Goal: Register for event/course

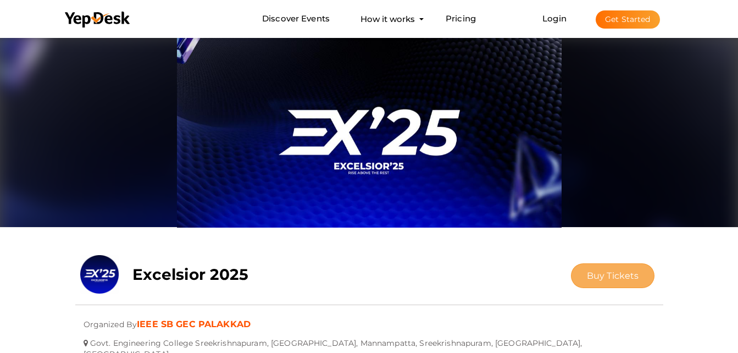
click at [611, 275] on span "Buy Tickets" at bounding box center [613, 275] width 52 height 10
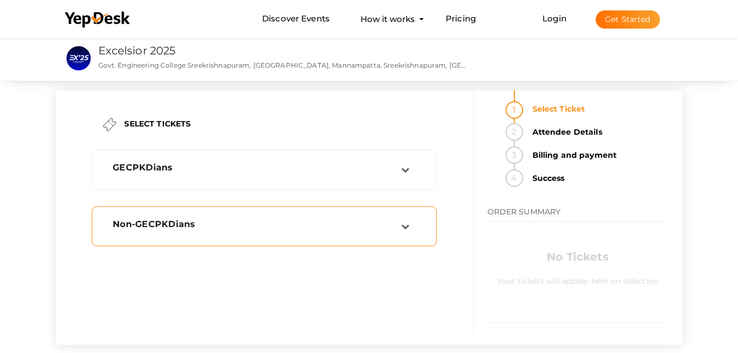
click at [414, 219] on td at bounding box center [412, 226] width 23 height 15
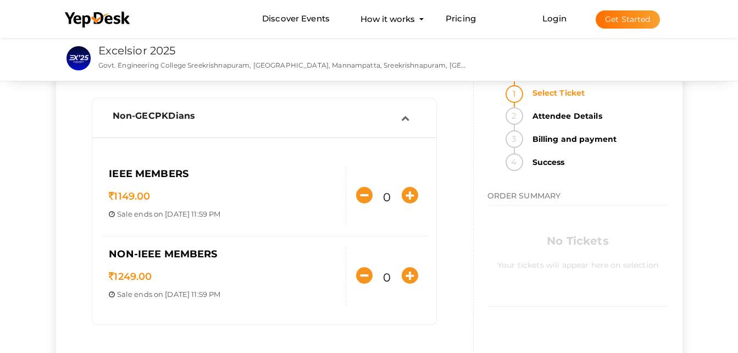
scroll to position [110, 0]
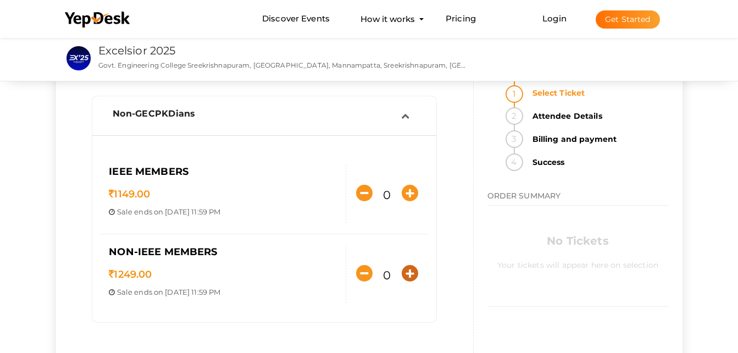
click at [407, 271] on icon "button" at bounding box center [409, 273] width 16 height 16
type input "1"
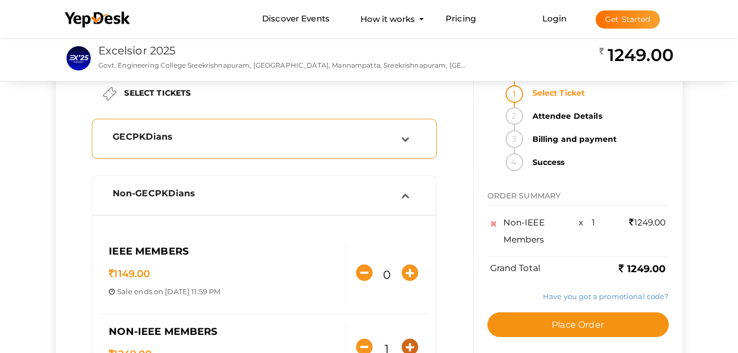
scroll to position [30, 0]
click at [301, 133] on div "GECPKDians" at bounding box center [257, 137] width 288 height 10
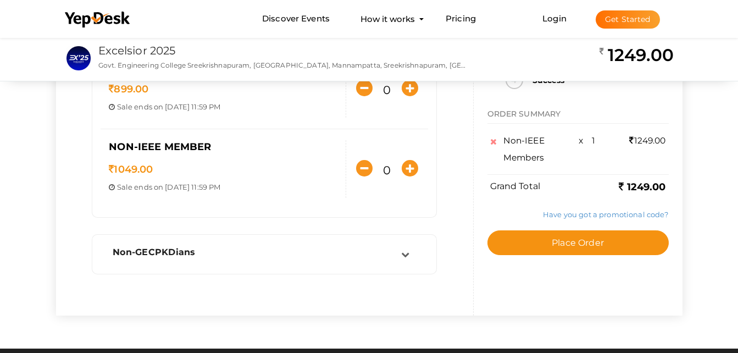
scroll to position [160, 0]
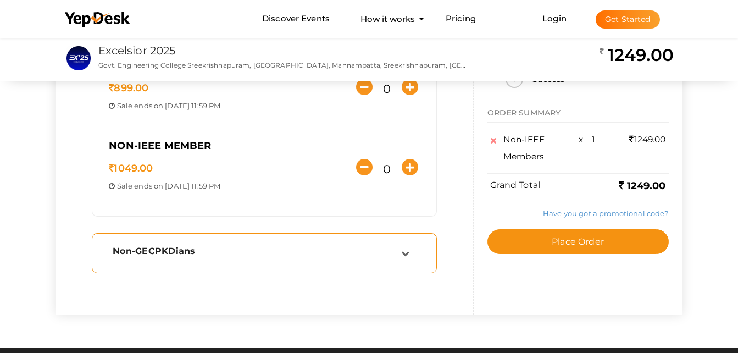
click at [312, 247] on div "Non-GECPKDians" at bounding box center [257, 250] width 288 height 10
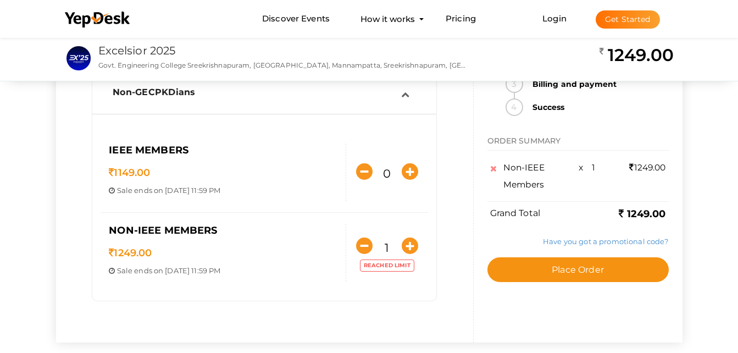
scroll to position [131, 0]
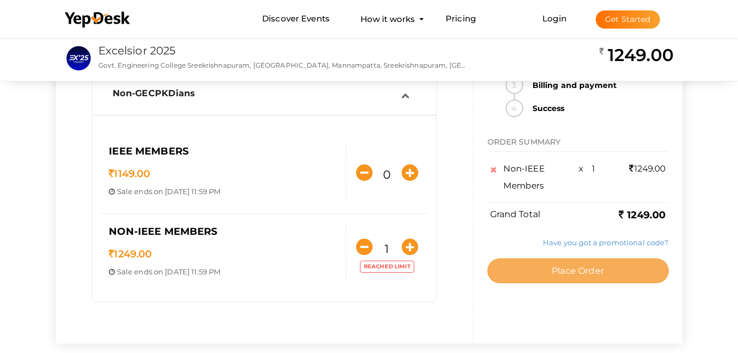
click at [592, 273] on span "Place Order" at bounding box center [577, 270] width 52 height 10
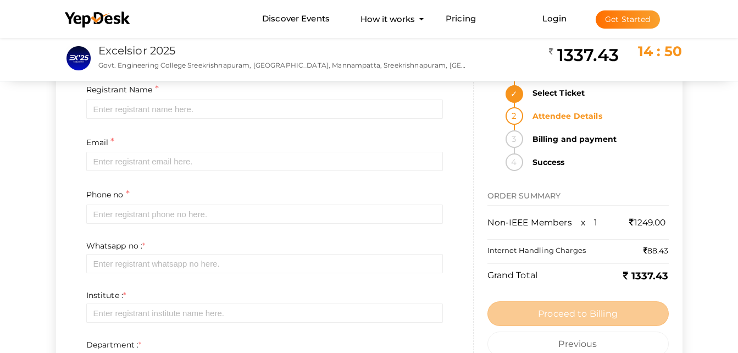
scroll to position [0, 0]
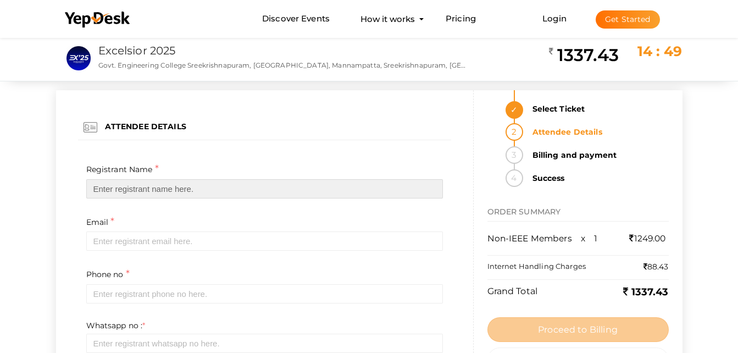
click at [172, 188] on input "text" at bounding box center [264, 188] width 356 height 19
click at [297, 191] on input "text" at bounding box center [264, 188] width 356 height 19
type input "n"
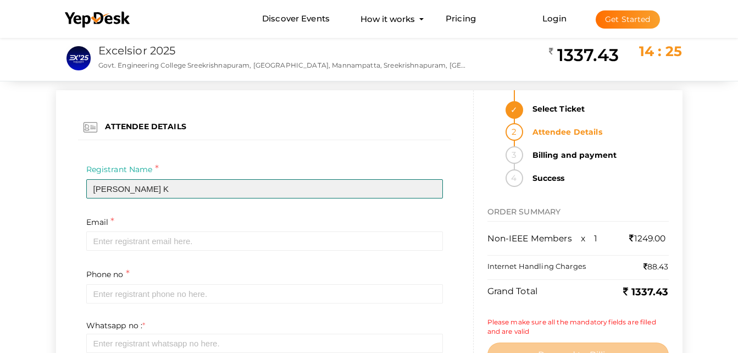
type input "[PERSON_NAME] K"
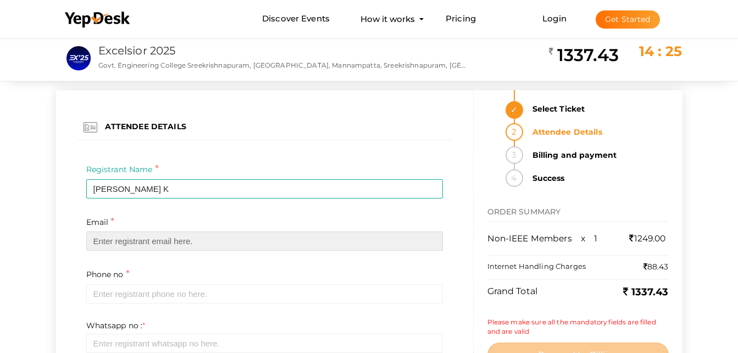
click at [220, 244] on input "email" at bounding box center [264, 240] width 356 height 19
type input "N"
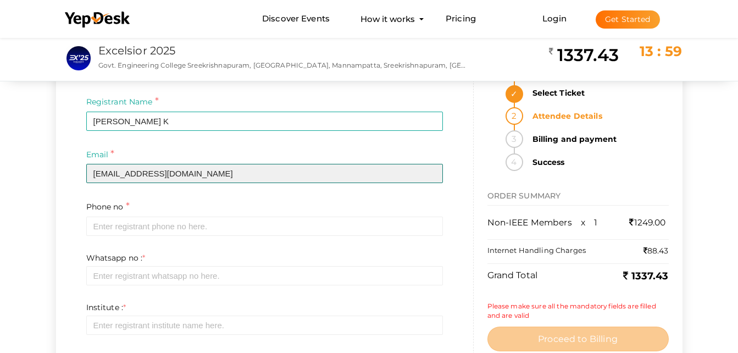
scroll to position [68, 0]
type input "[EMAIL_ADDRESS][DOMAIN_NAME]"
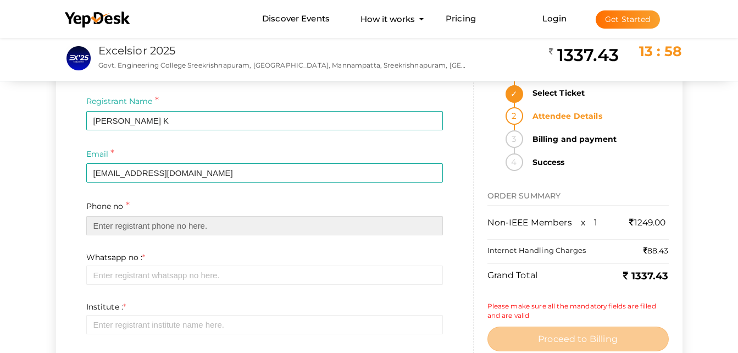
click at [211, 233] on input "text" at bounding box center [264, 225] width 356 height 19
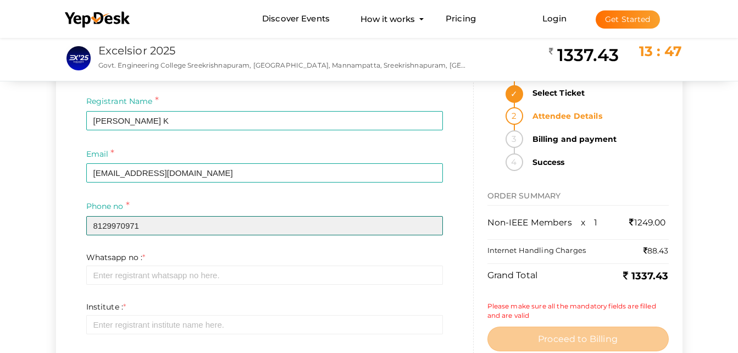
type input "8129970971"
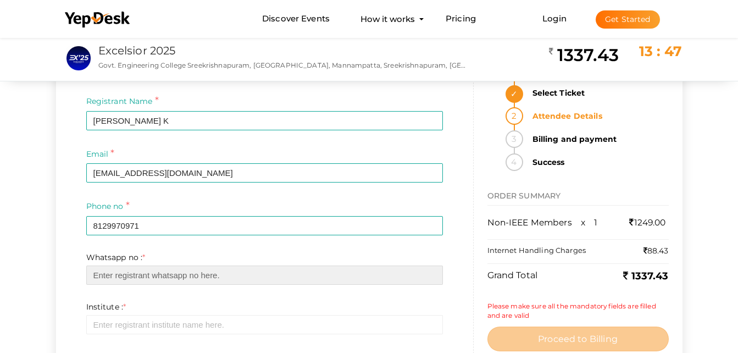
click at [199, 272] on input "text" at bounding box center [264, 274] width 356 height 19
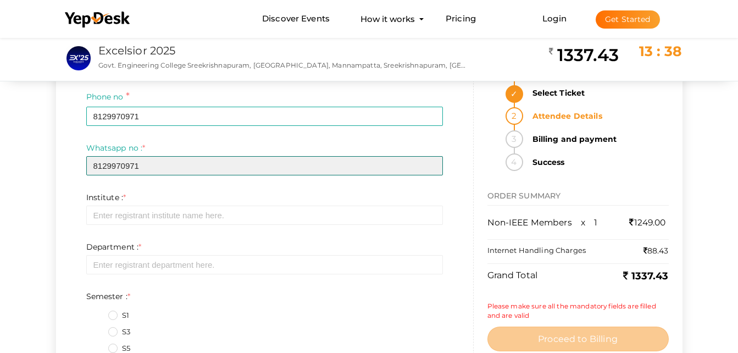
scroll to position [181, 0]
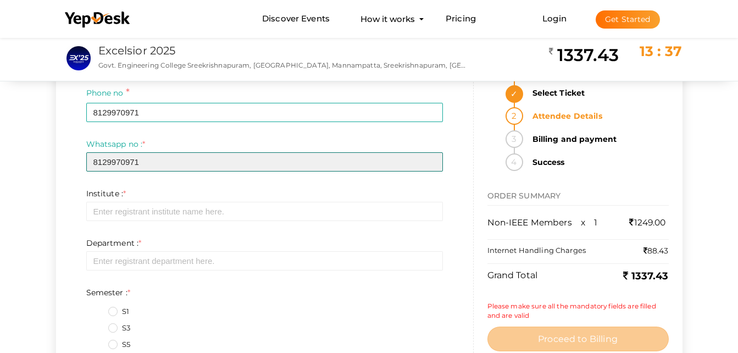
type input "8129970971"
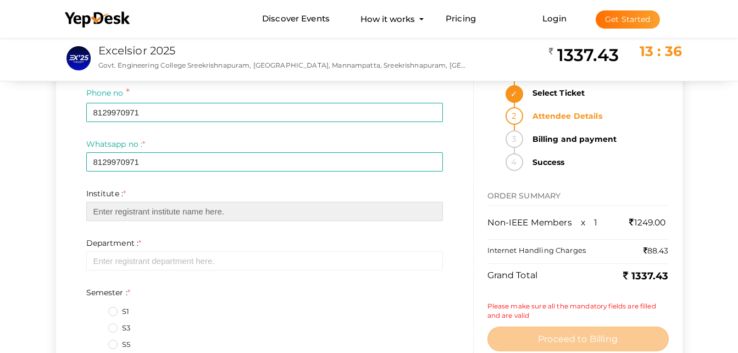
click at [211, 215] on input "text" at bounding box center [264, 211] width 356 height 19
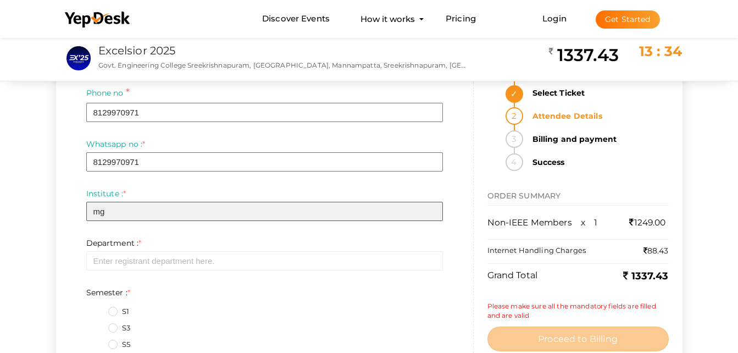
type input "m"
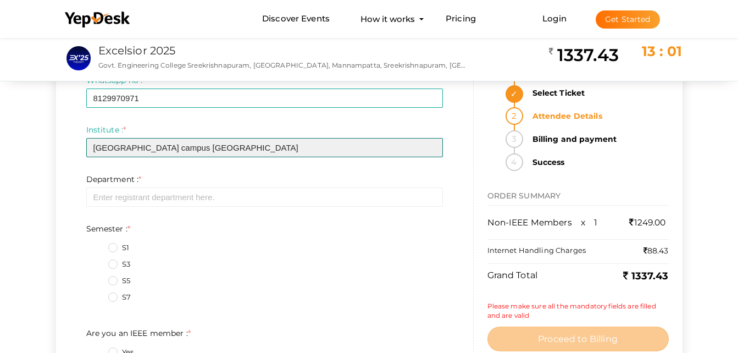
type input "[GEOGRAPHIC_DATA] campus [GEOGRAPHIC_DATA]"
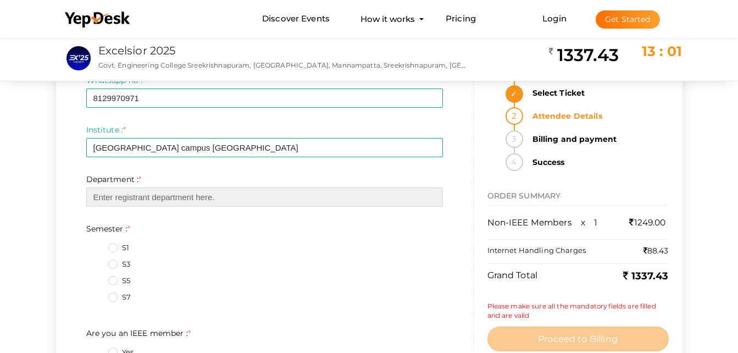
click at [220, 194] on input "text" at bounding box center [264, 196] width 356 height 19
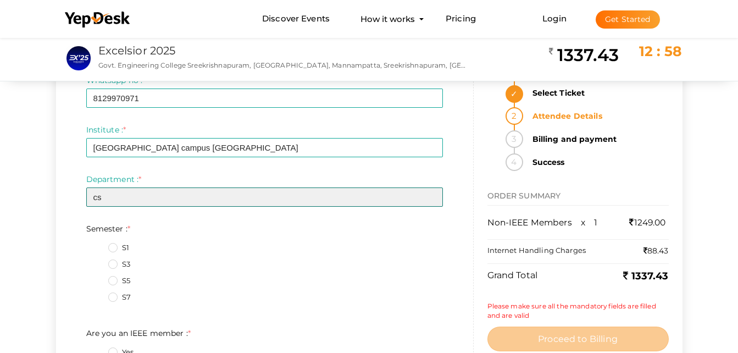
type input "c"
type input "CSE"
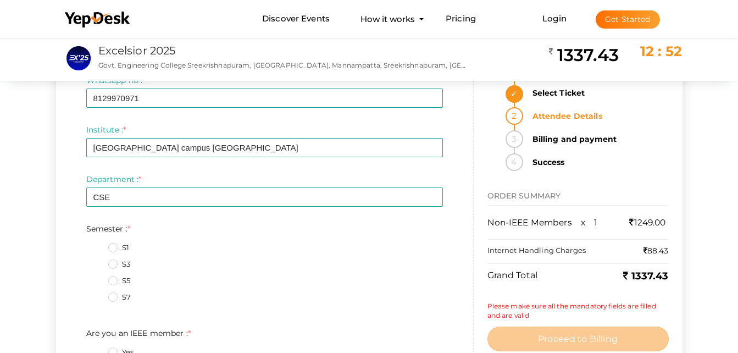
click at [109, 268] on label "S3" at bounding box center [119, 264] width 22 height 11
click at [97, 261] on input "S3" at bounding box center [97, 261] width 0 height 0
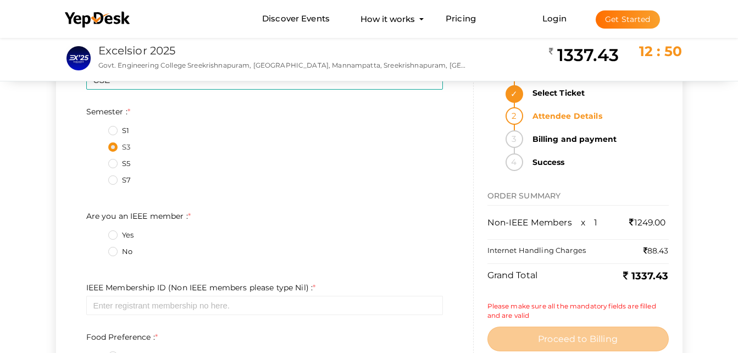
scroll to position [362, 0]
click at [113, 252] on label "No" at bounding box center [120, 250] width 24 height 11
click at [97, 248] on member\+1\+ "No" at bounding box center [97, 248] width 0 height 0
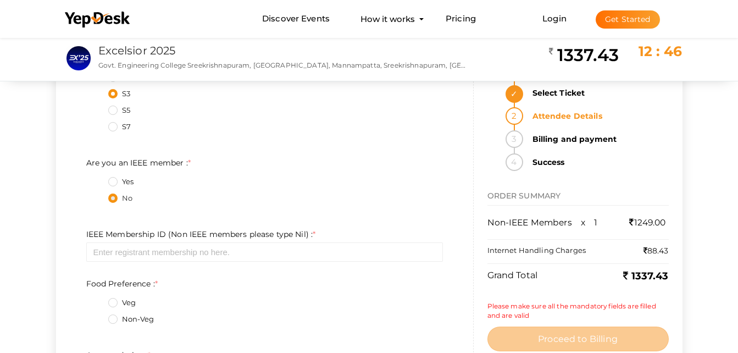
scroll to position [416, 0]
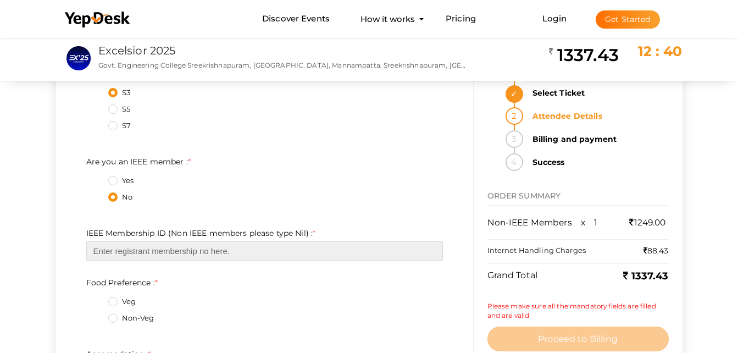
click at [233, 254] on input "text" at bounding box center [264, 250] width 356 height 19
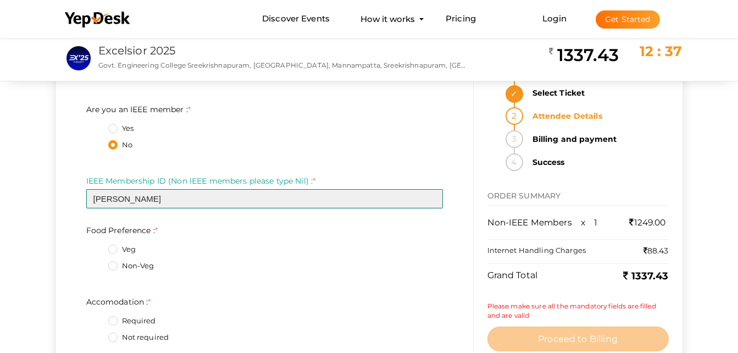
scroll to position [471, 0]
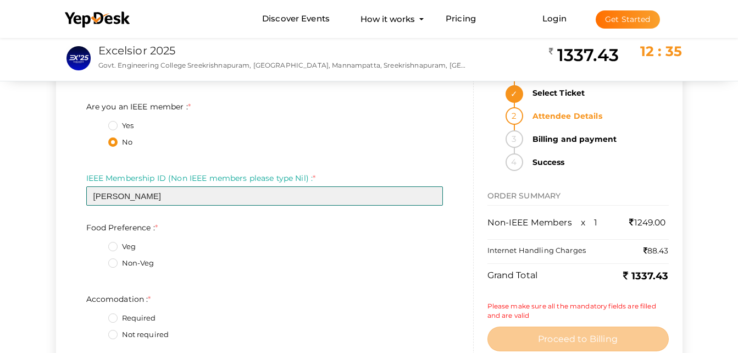
type input "[PERSON_NAME]"
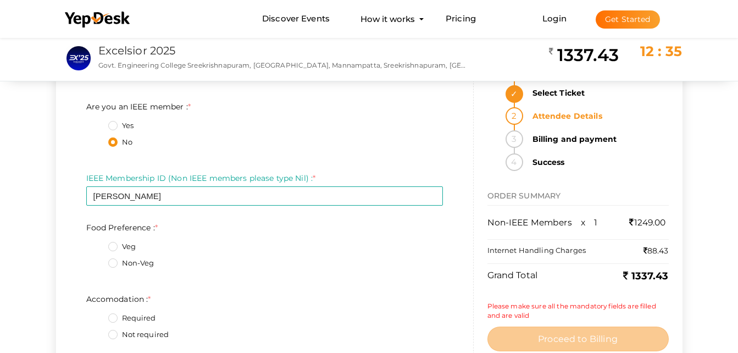
click at [113, 261] on label "Non-Veg" at bounding box center [131, 263] width 46 height 11
click at [97, 260] on Preference\+1\+ "Non-Veg" at bounding box center [97, 260] width 0 height 0
click at [109, 248] on label "Veg" at bounding box center [121, 246] width 27 height 11
click at [97, 243] on Preference\+0\+ "Veg" at bounding box center [97, 243] width 0 height 0
click at [111, 260] on label "Non-Veg" at bounding box center [131, 263] width 46 height 11
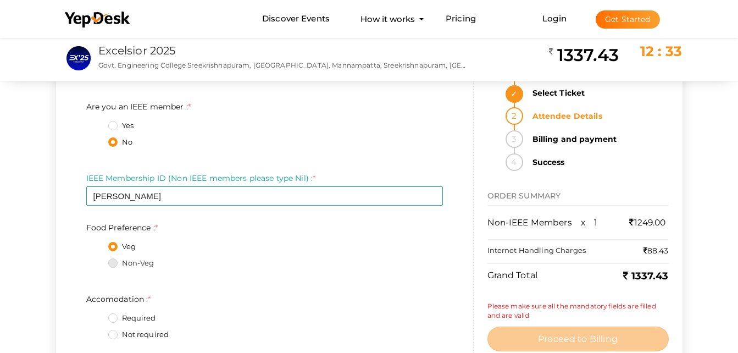
click at [97, 260] on Preference\+1\+ "Non-Veg" at bounding box center [97, 260] width 0 height 0
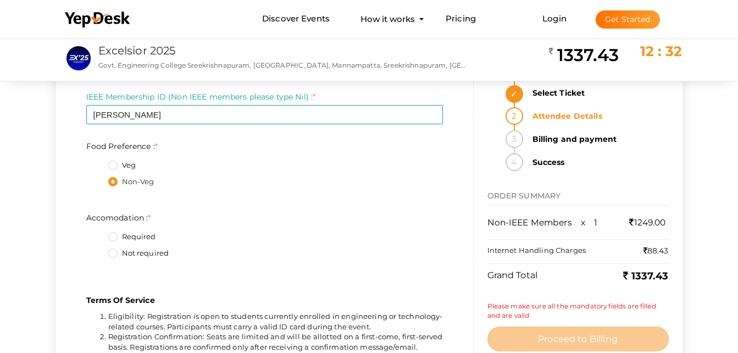
scroll to position [554, 0]
click at [114, 236] on label "Required" at bounding box center [132, 235] width 48 height 11
click at [97, 232] on input "Required" at bounding box center [97, 232] width 0 height 0
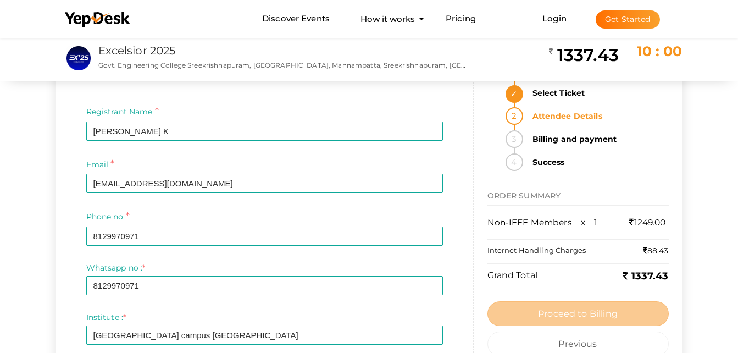
scroll to position [0, 0]
